Goal: Transaction & Acquisition: Purchase product/service

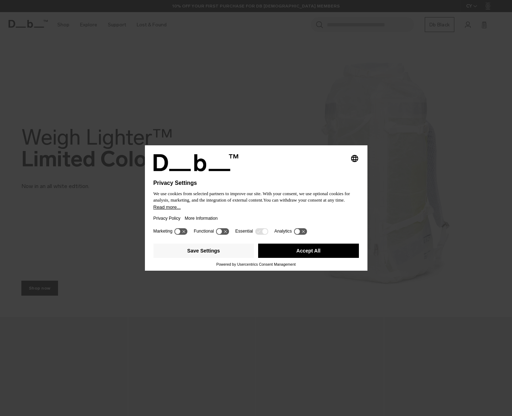
click at [311, 256] on button "Accept All" at bounding box center [308, 251] width 101 height 14
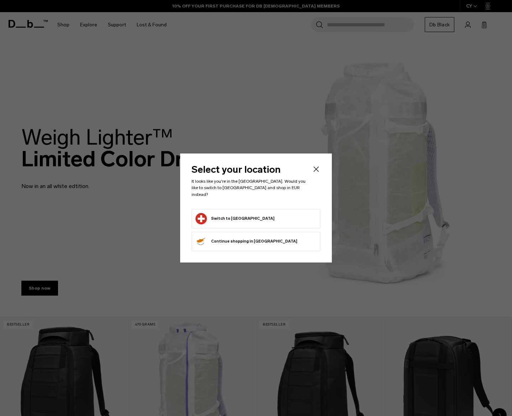
click at [227, 217] on button "Switch to Switzerland" at bounding box center [235, 218] width 79 height 11
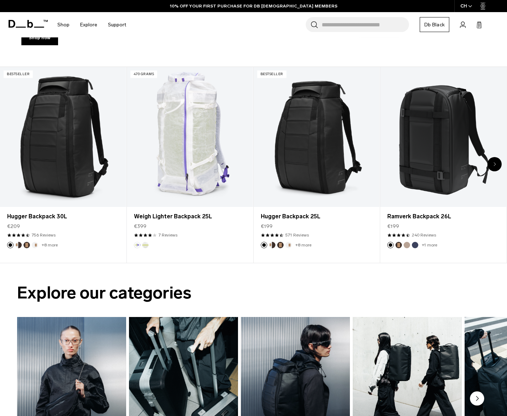
scroll to position [249, 0]
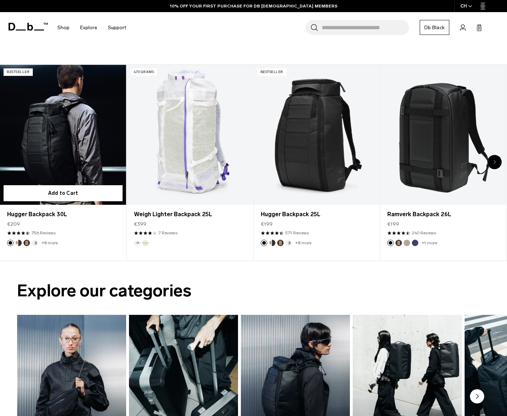
click at [82, 130] on link "Hugger Backpack 30L" at bounding box center [63, 135] width 126 height 140
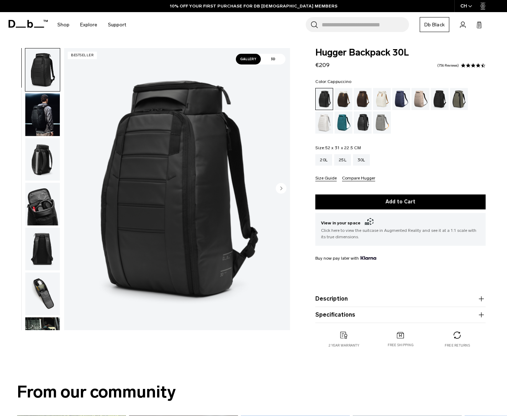
click at [343, 99] on div "Cappuccino" at bounding box center [343, 99] width 18 height 22
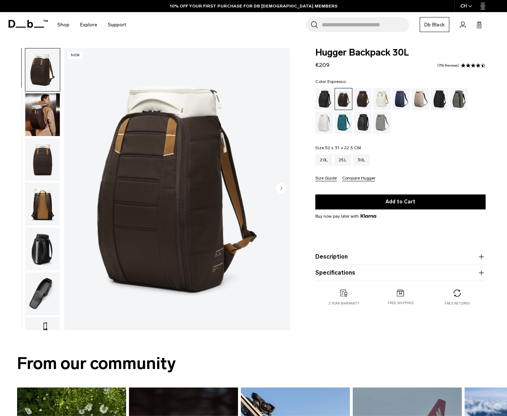
click at [364, 96] on div "Espresso" at bounding box center [363, 99] width 18 height 22
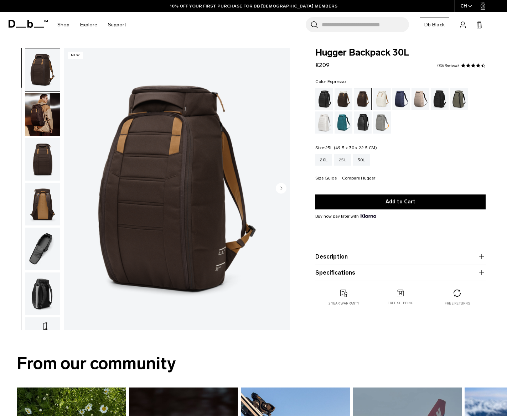
click at [338, 162] on div "25L" at bounding box center [342, 159] width 17 height 11
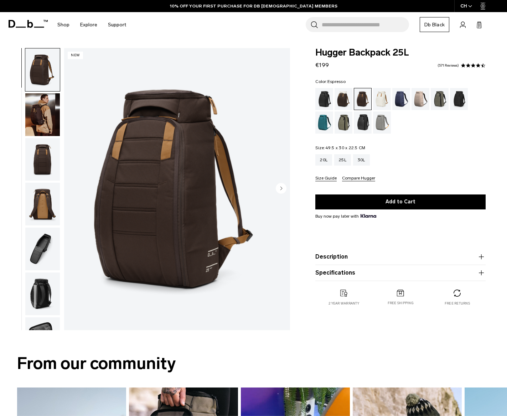
click at [33, 160] on img "button" at bounding box center [42, 159] width 35 height 43
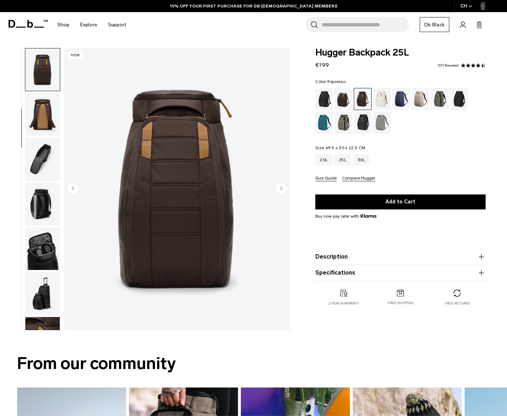
click at [47, 115] on img "button" at bounding box center [42, 114] width 35 height 43
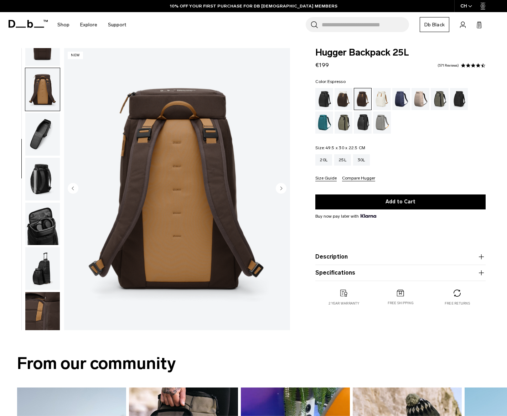
scroll to position [120, 0]
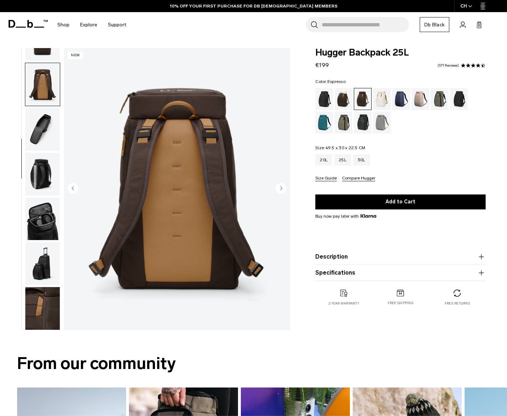
click at [43, 129] on img "button" at bounding box center [42, 129] width 35 height 43
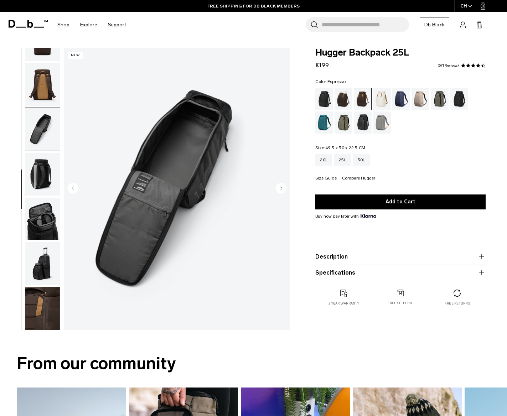
click at [39, 182] on img "button" at bounding box center [42, 174] width 35 height 43
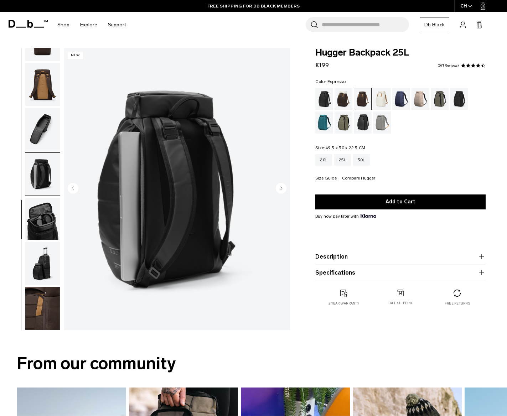
click at [41, 123] on img "button" at bounding box center [42, 129] width 35 height 43
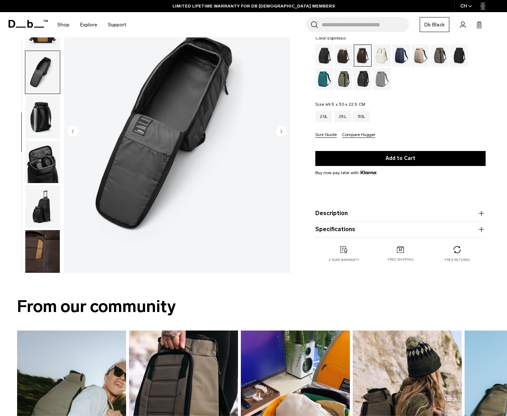
scroll to position [0, 0]
